Goal: Check status: Check status

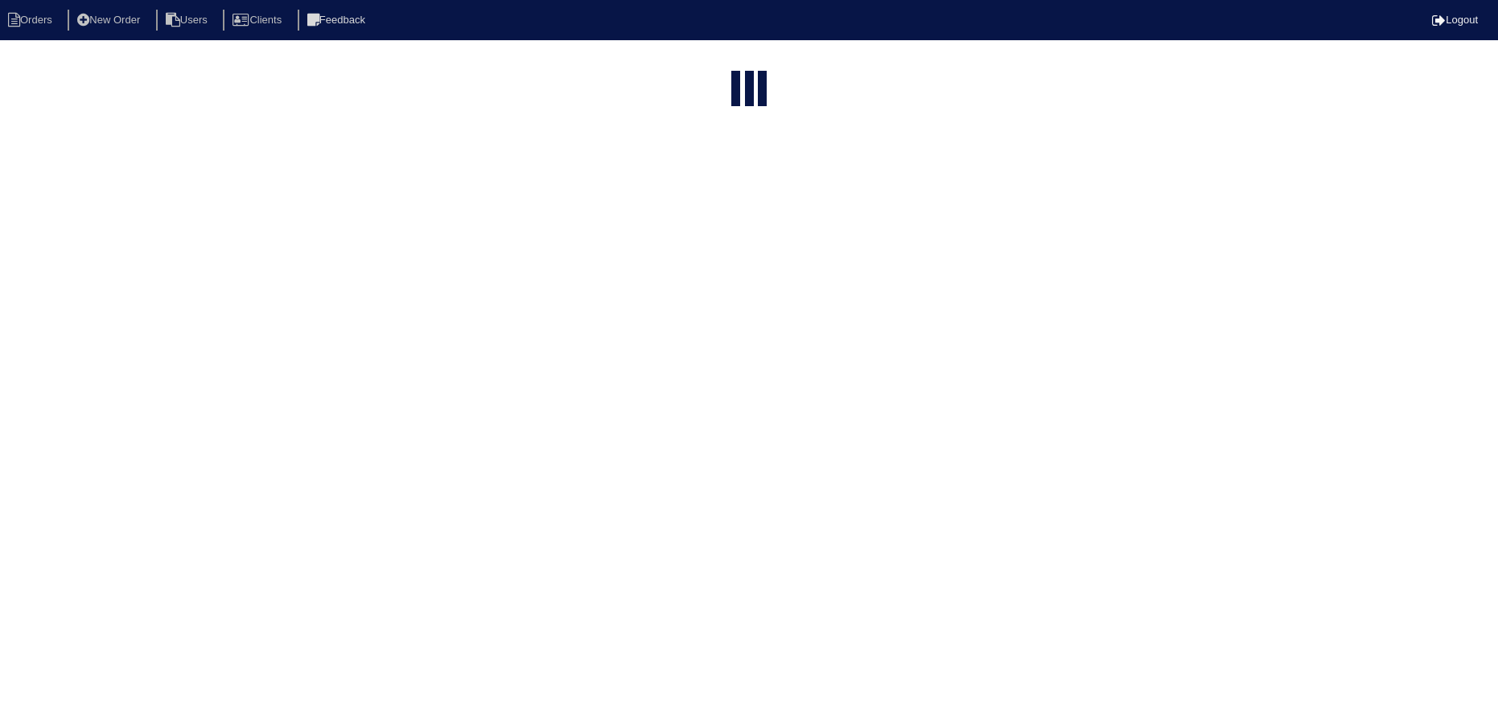
select select "15"
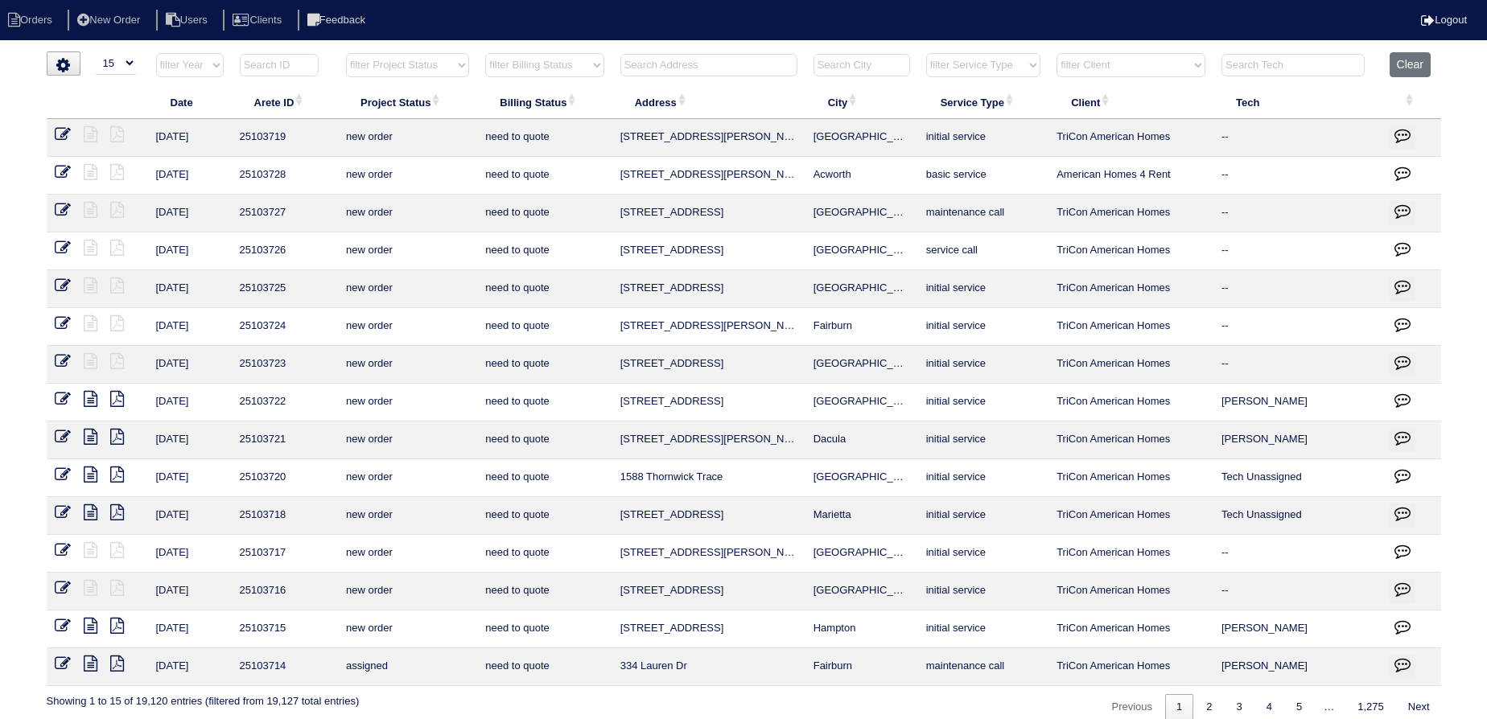
drag, startPoint x: 390, startPoint y: 64, endPoint x: 398, endPoint y: 75, distance: 13.4
click at [390, 64] on select "filter Project Status -- Any Project Status -- new order assigned in progress f…" at bounding box center [407, 65] width 123 height 24
click at [346, 53] on select "filter Project Status -- Any Project Status -- new order assigned in progress f…" at bounding box center [407, 65] width 123 height 24
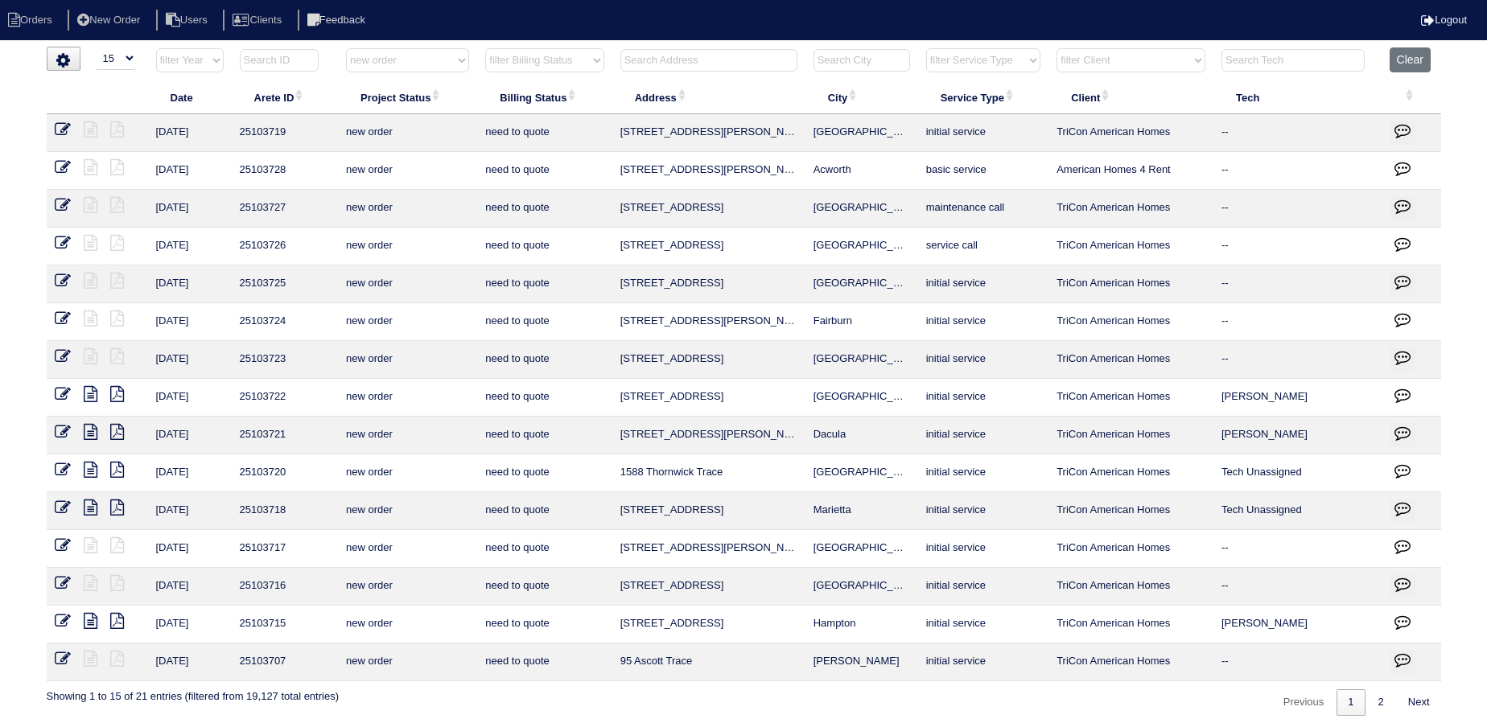
scroll to position [13, 0]
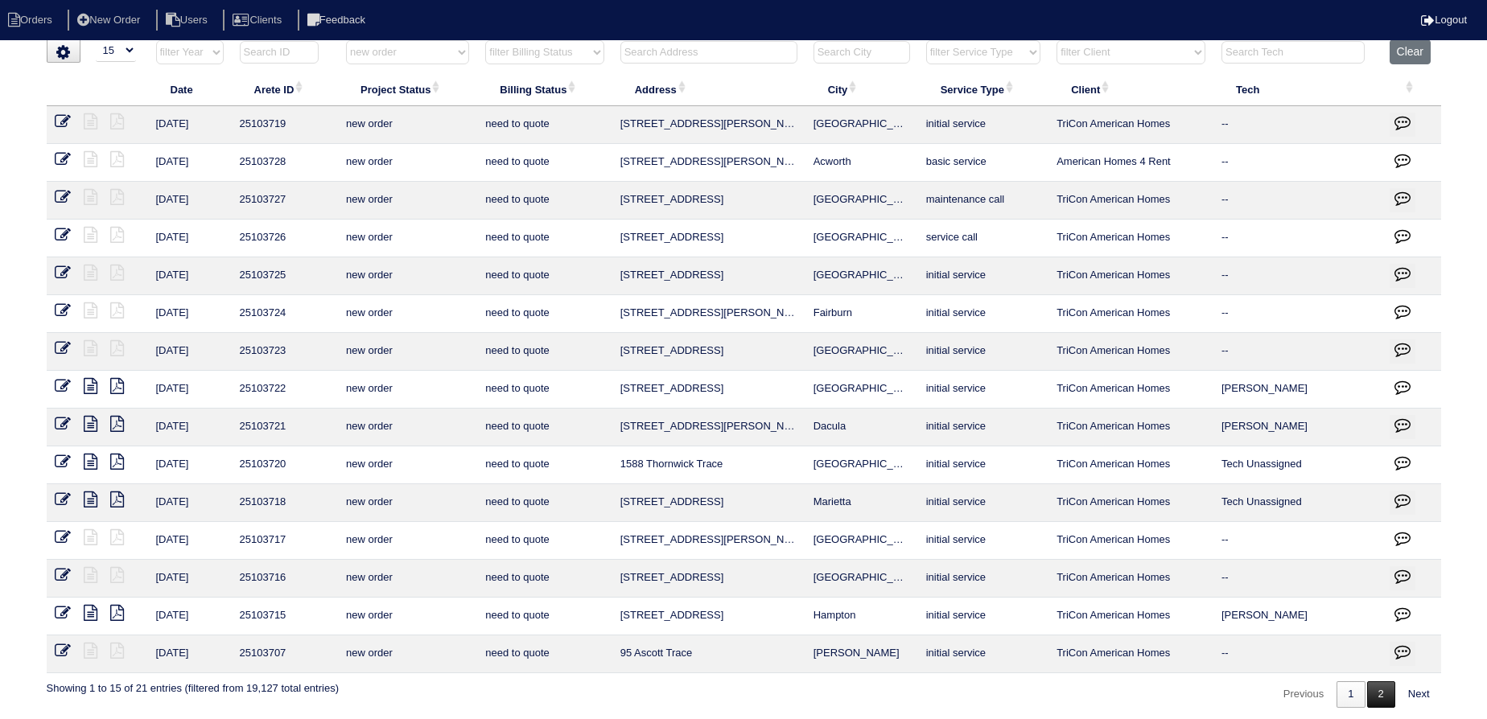
click at [1375, 696] on link "2" at bounding box center [1381, 695] width 28 height 27
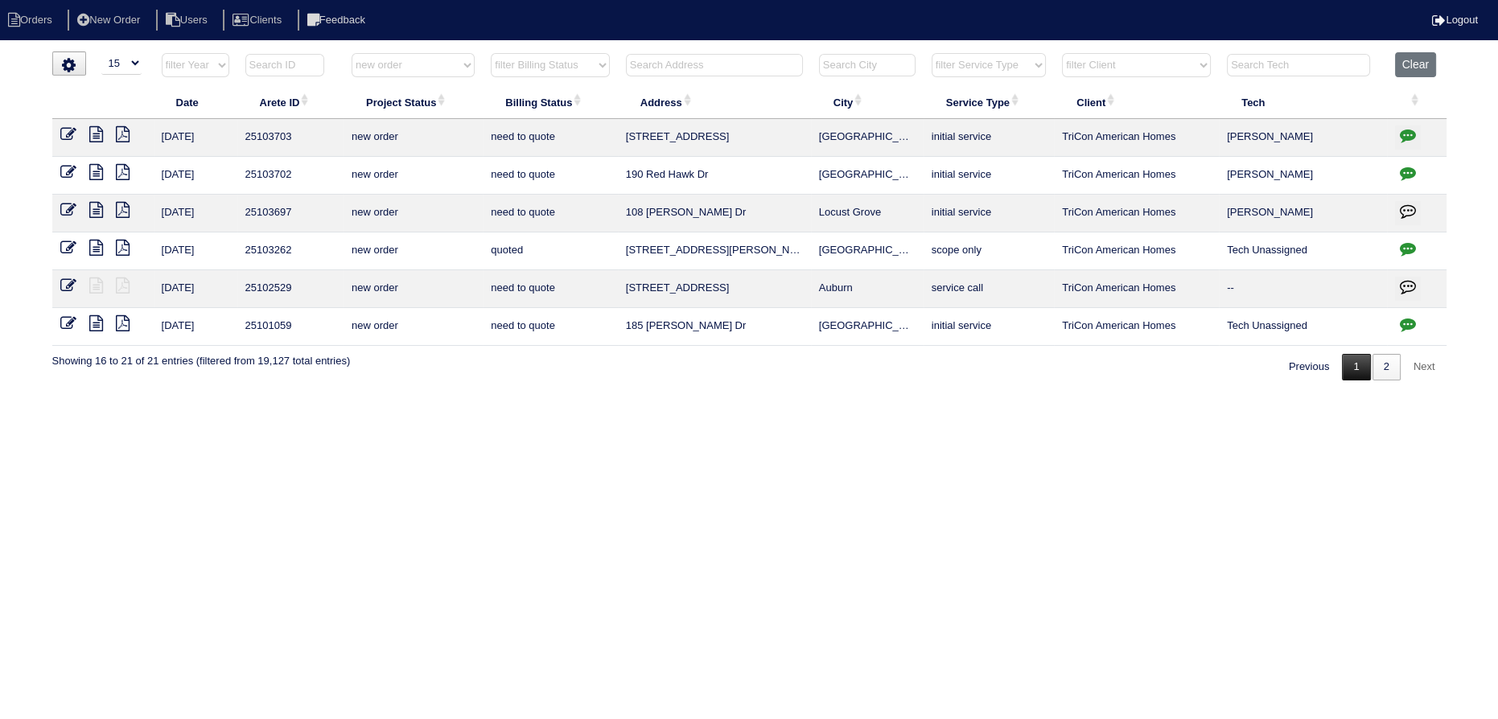
click at [1345, 371] on link "1" at bounding box center [1356, 367] width 28 height 27
select select "new order"
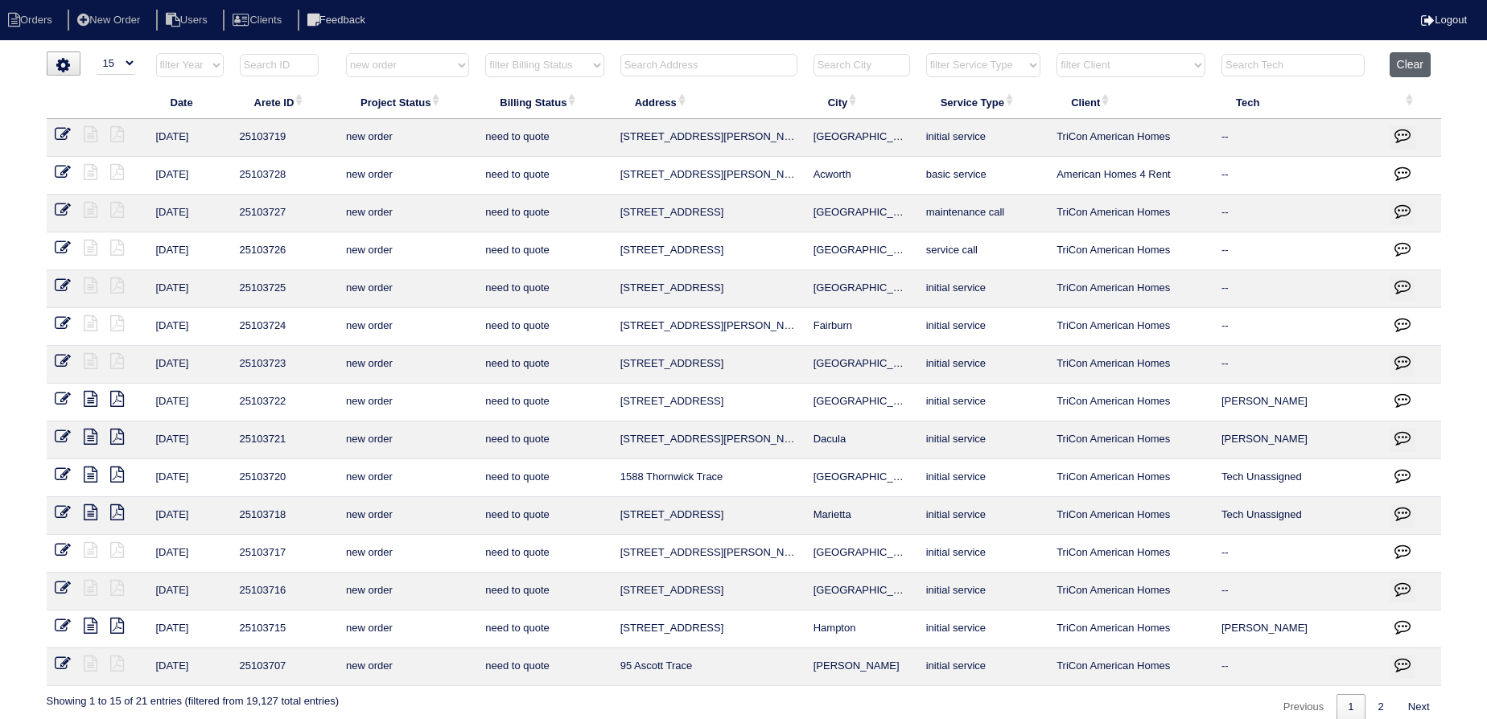
click at [1413, 61] on button "Clear" at bounding box center [1410, 64] width 41 height 25
select select
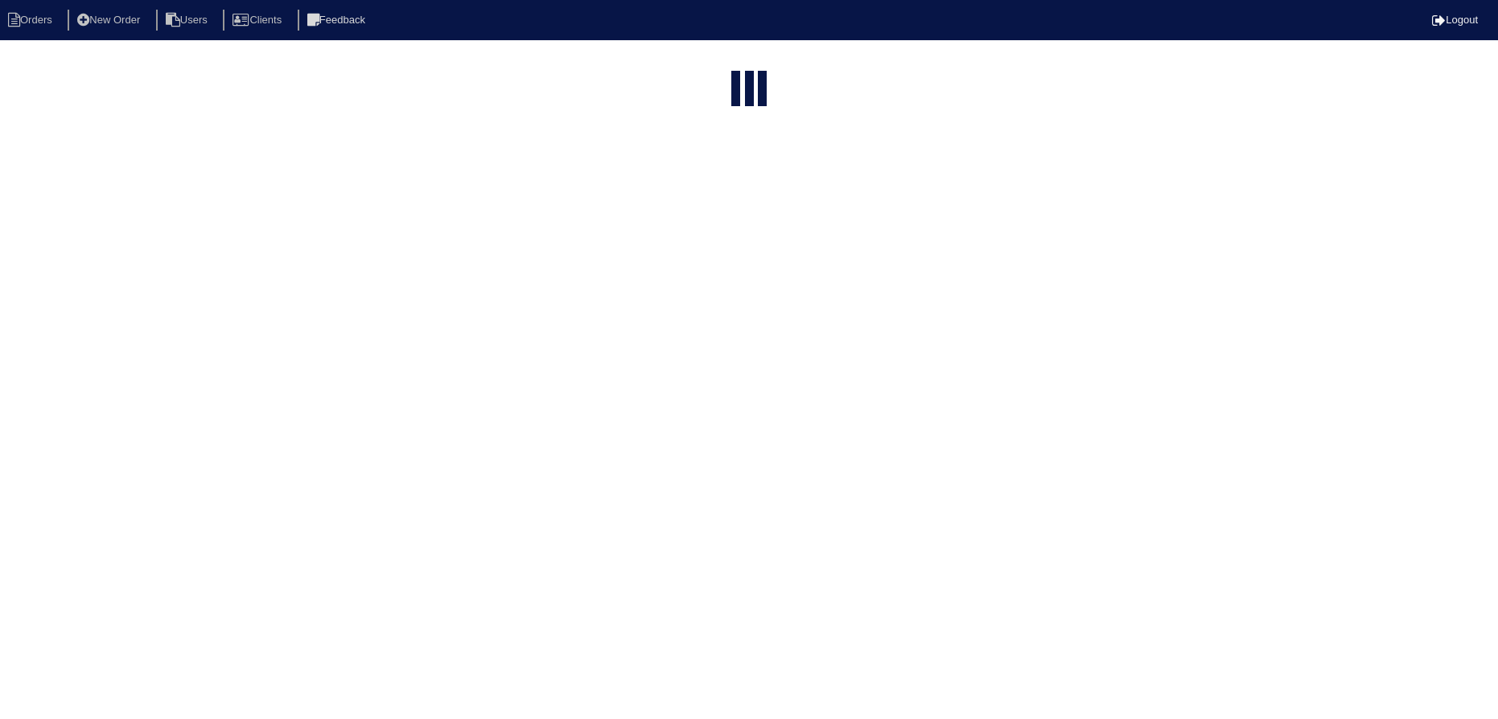
select select "15"
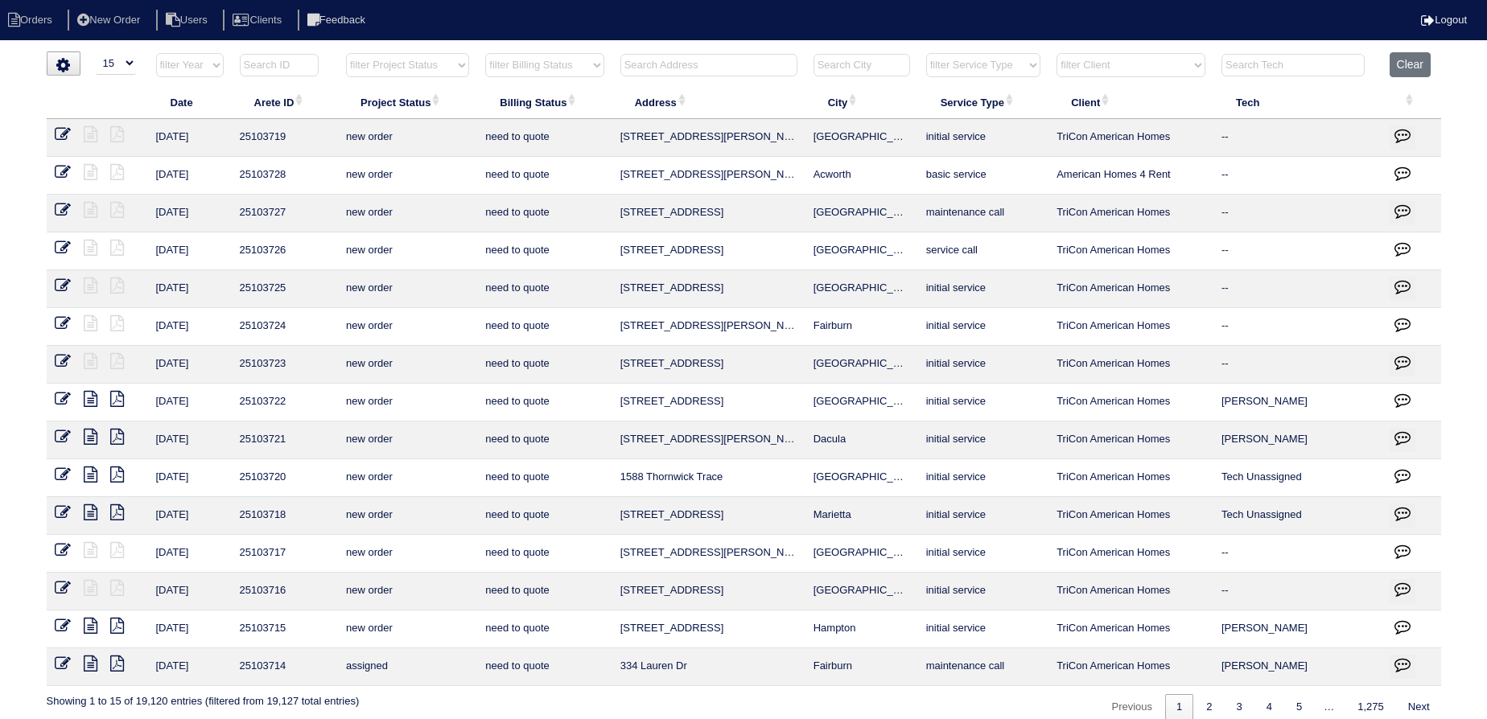
click at [702, 69] on input "text" at bounding box center [708, 65] width 177 height 23
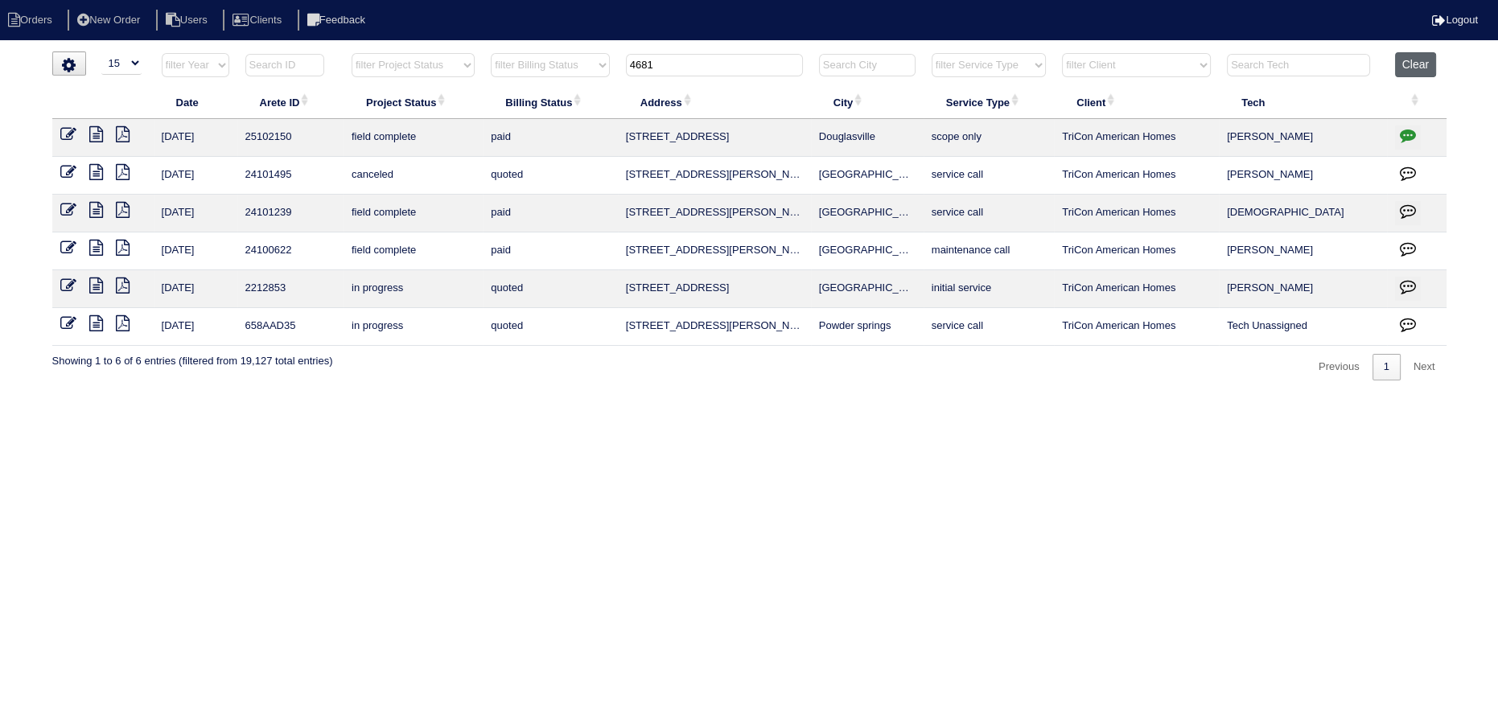
type input "4681"
click at [1419, 68] on button "Clear" at bounding box center [1415, 64] width 41 height 25
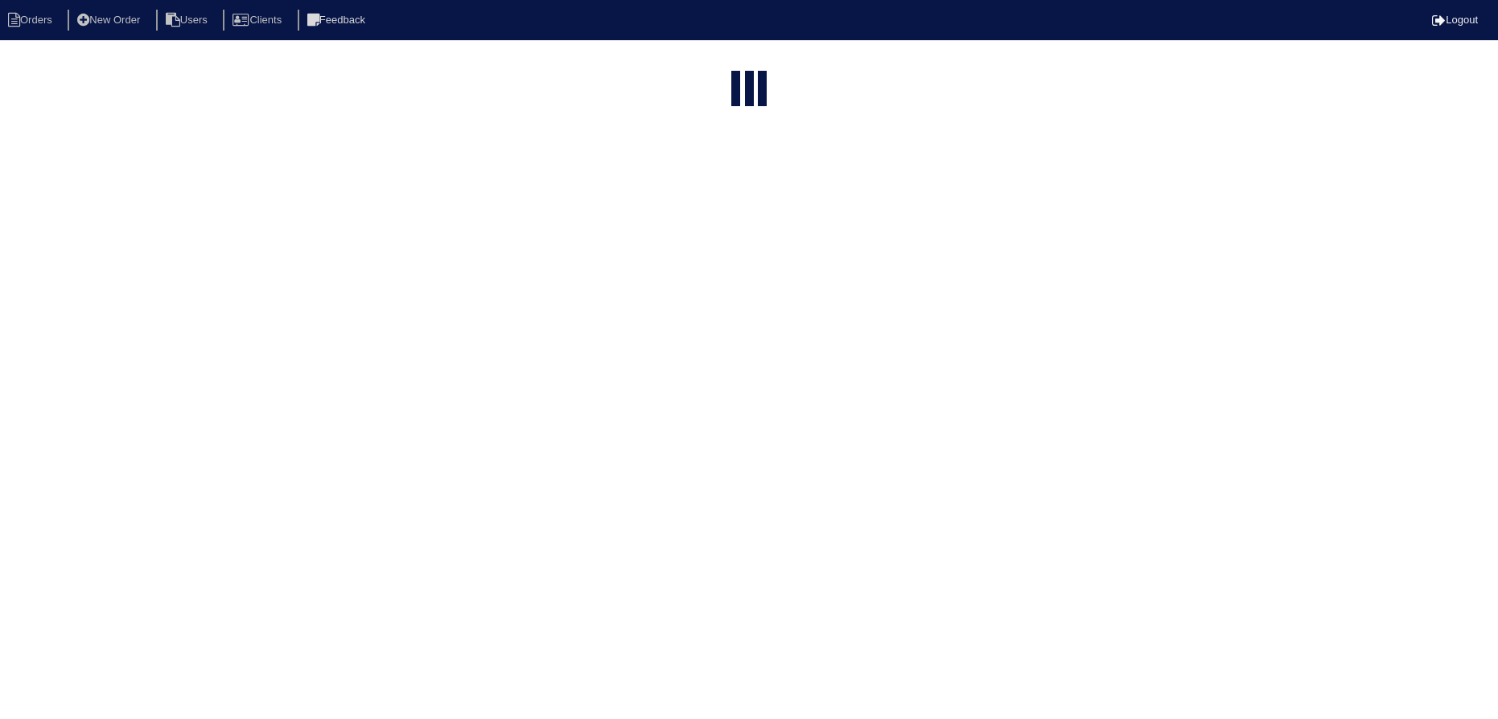
select select "15"
